Goal: Use online tool/utility: Use online tool/utility

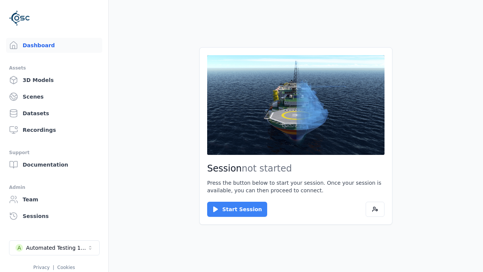
click at [233, 209] on button "Start Session" at bounding box center [237, 209] width 60 height 15
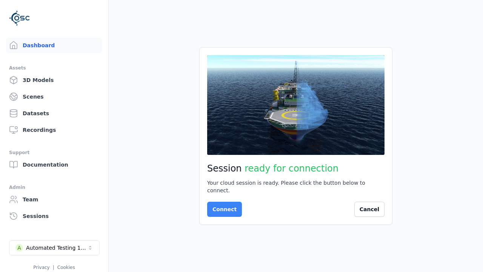
click at [222, 205] on button "Connect" at bounding box center [224, 209] width 35 height 15
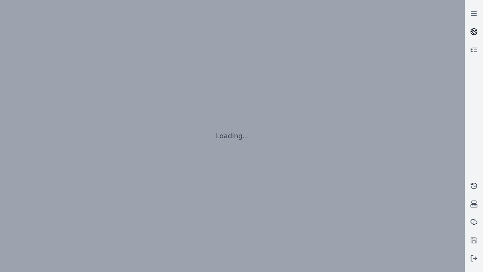
click at [474, 32] on icon at bounding box center [475, 30] width 5 height 3
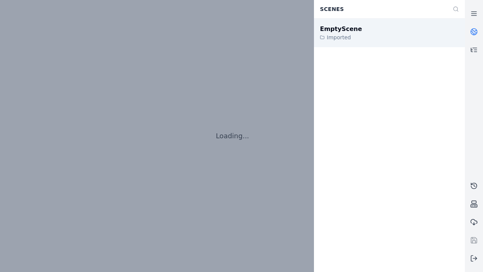
click at [337, 29] on div "EmptyScene" at bounding box center [341, 29] width 42 height 9
